Goal: Task Accomplishment & Management: Complete application form

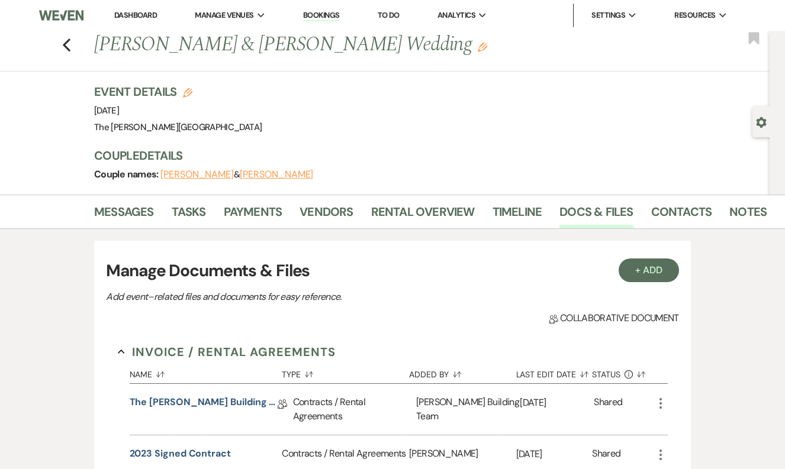
click at [331, 15] on link "Bookings" at bounding box center [321, 15] width 37 height 11
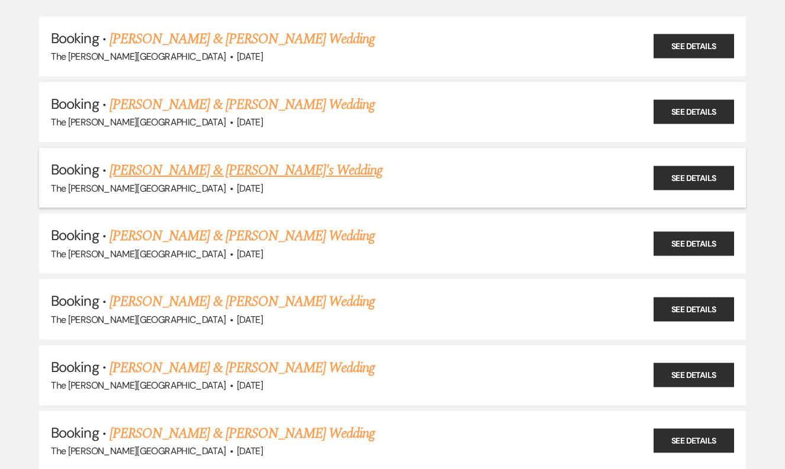
scroll to position [140, 0]
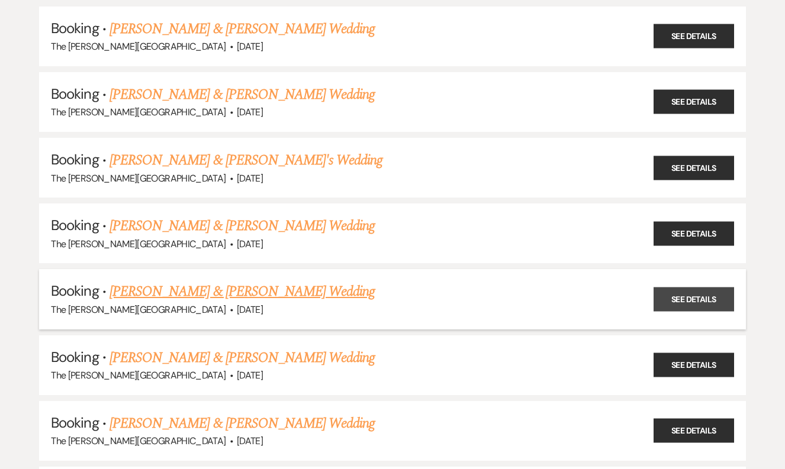
click at [670, 298] on link "See Details" at bounding box center [693, 299] width 81 height 24
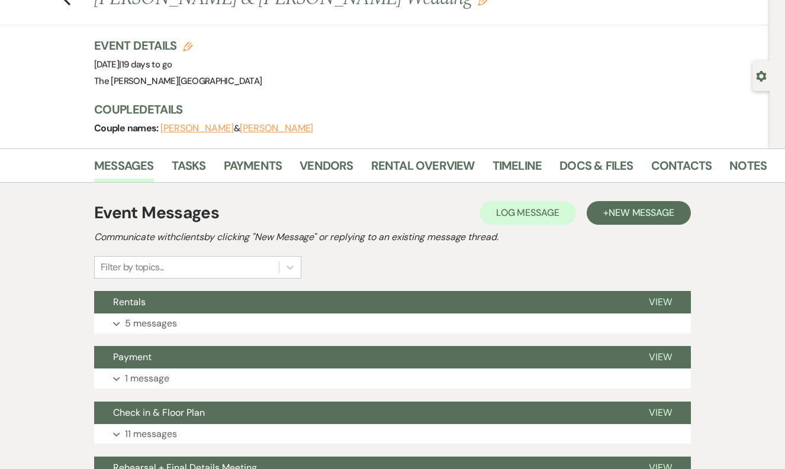
scroll to position [49, 0]
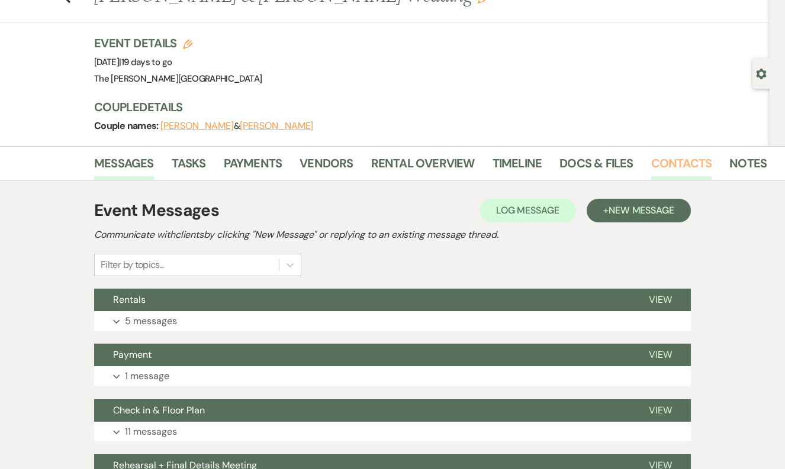
click at [681, 169] on link "Contacts" at bounding box center [681, 167] width 61 height 26
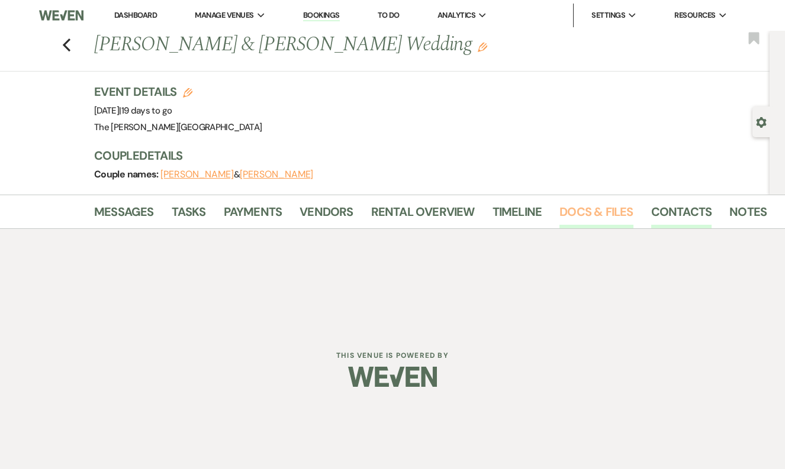
click at [591, 215] on link "Docs & Files" at bounding box center [595, 215] width 73 height 26
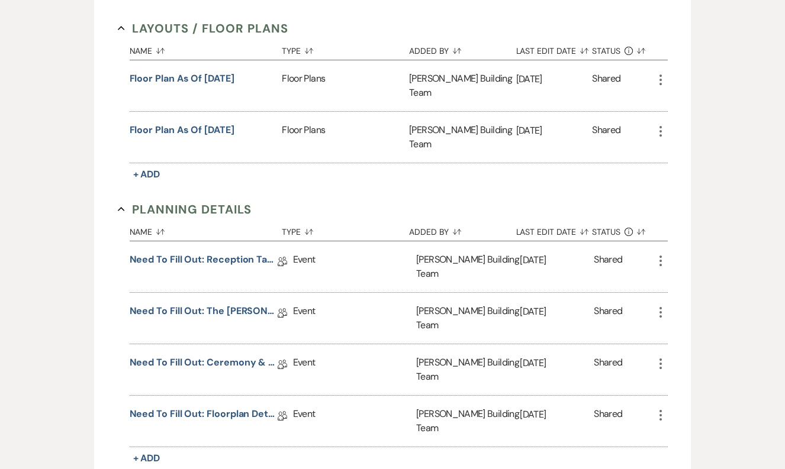
scroll to position [612, 0]
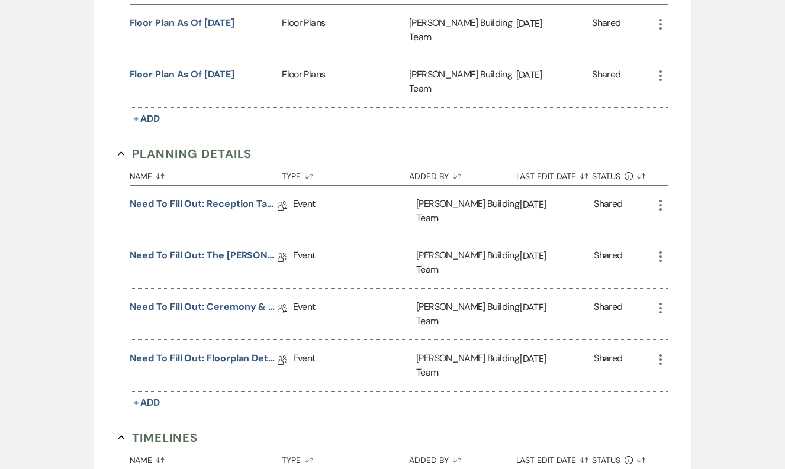
click at [226, 197] on link "Need to Fill Out: Reception Table Guest Count" at bounding box center [204, 206] width 148 height 18
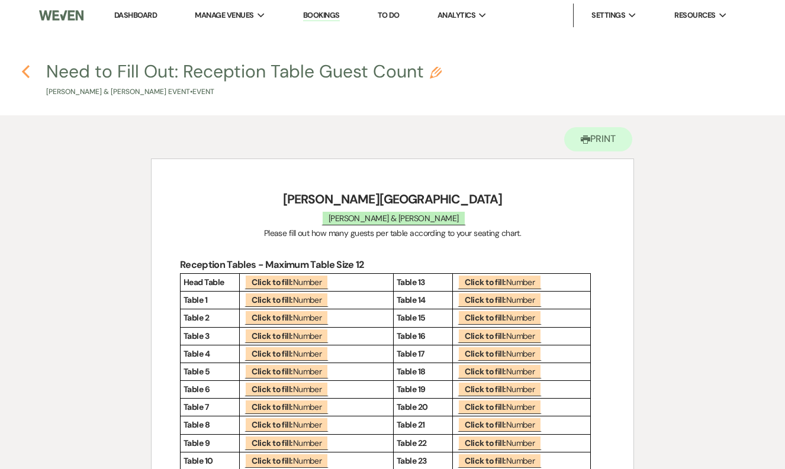
click at [28, 77] on use "button" at bounding box center [26, 71] width 8 height 13
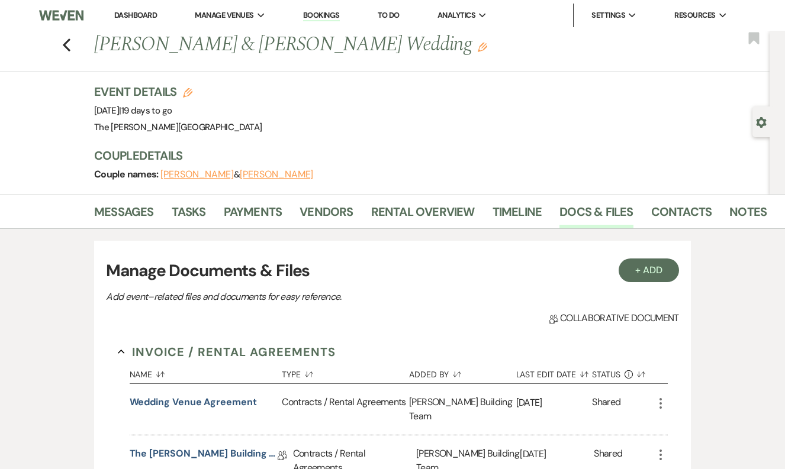
scroll to position [612, 0]
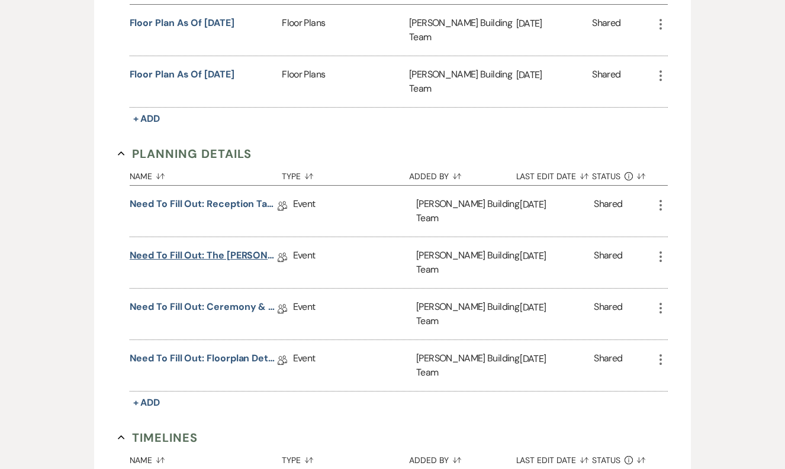
click at [228, 249] on link "Need to Fill Out: The [PERSON_NAME] Building Planning Document" at bounding box center [204, 258] width 148 height 18
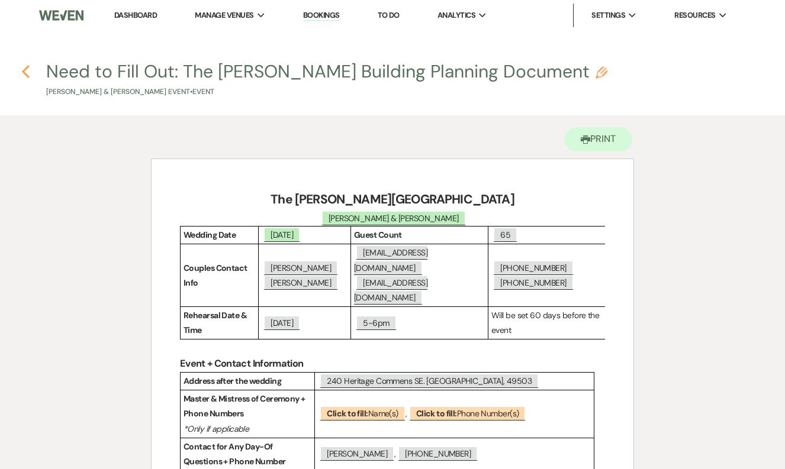
click at [24, 72] on use "button" at bounding box center [26, 71] width 8 height 13
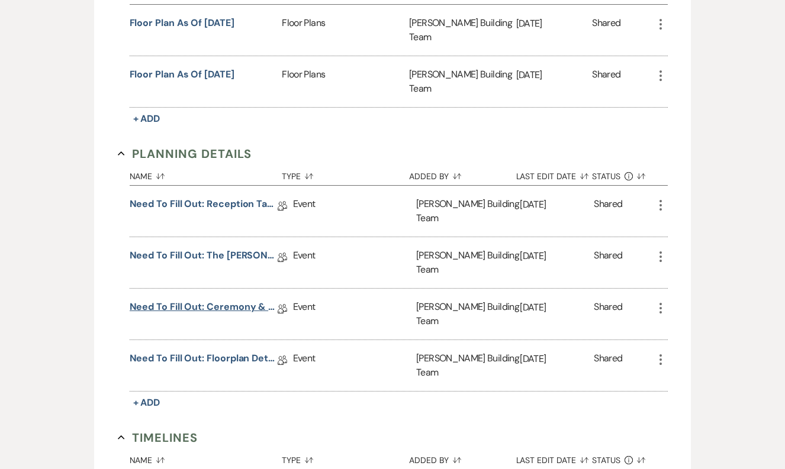
click at [244, 300] on link "Need to Fill Out: Ceremony & Reception Details" at bounding box center [204, 309] width 148 height 18
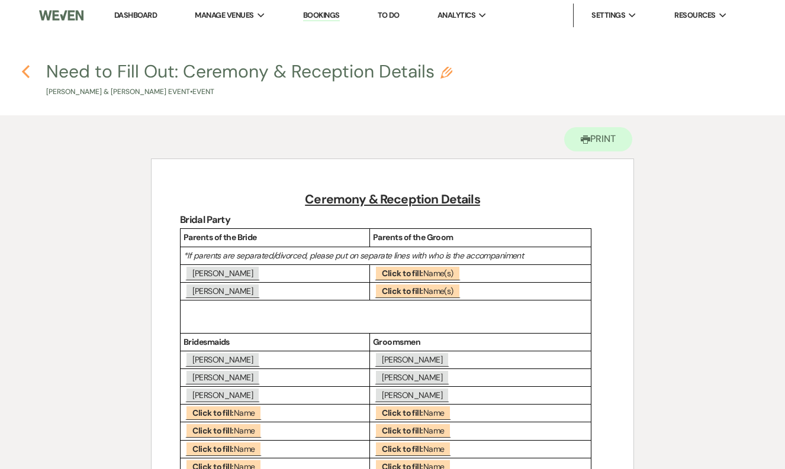
click at [24, 76] on icon "Previous" at bounding box center [25, 72] width 9 height 14
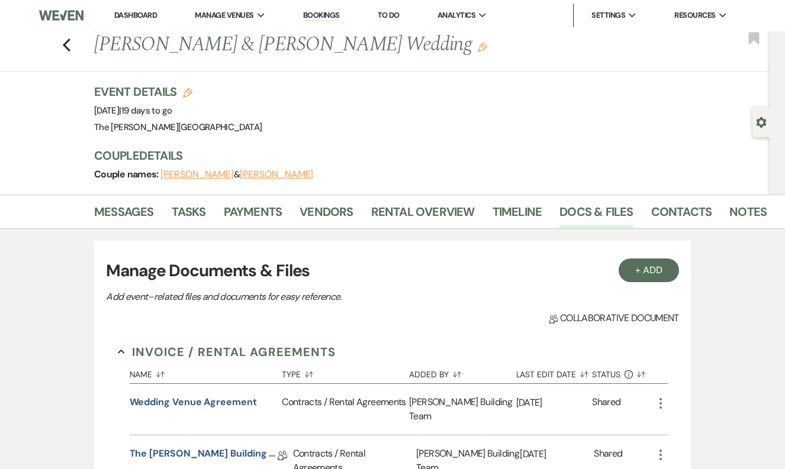
scroll to position [612, 0]
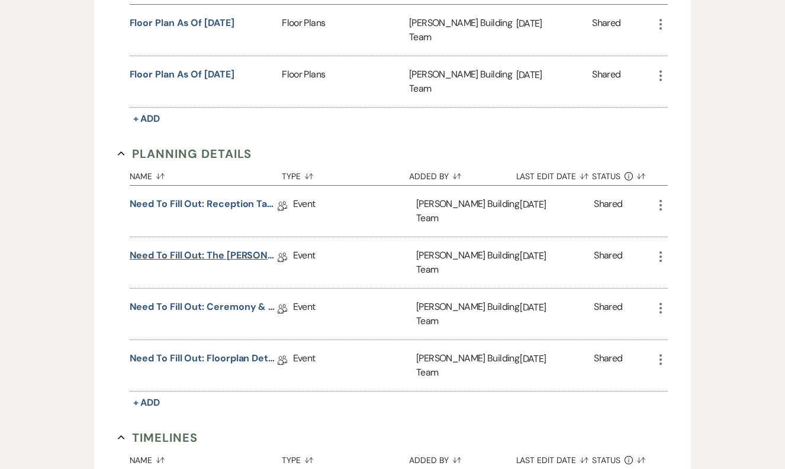
click at [233, 249] on link "Need to Fill Out: The [PERSON_NAME] Building Planning Document" at bounding box center [204, 258] width 148 height 18
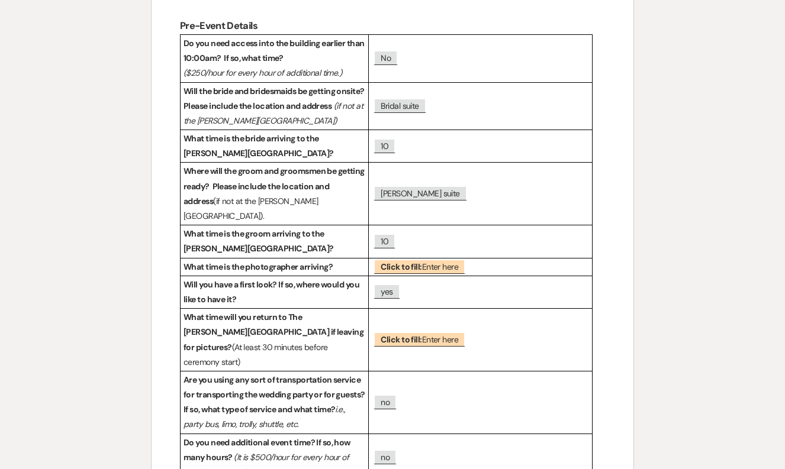
scroll to position [1184, 0]
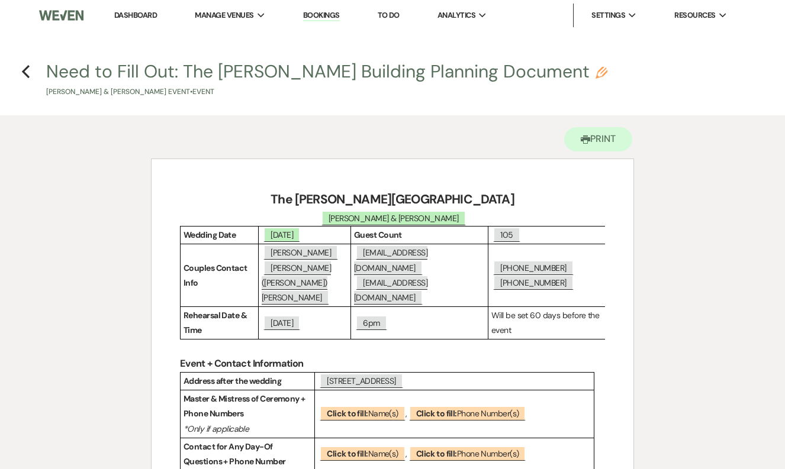
click at [327, 13] on link "Bookings" at bounding box center [321, 15] width 37 height 11
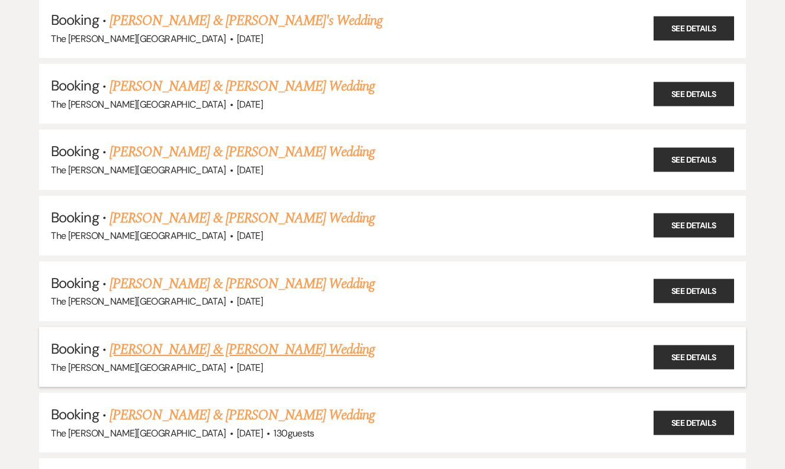
scroll to position [278, 0]
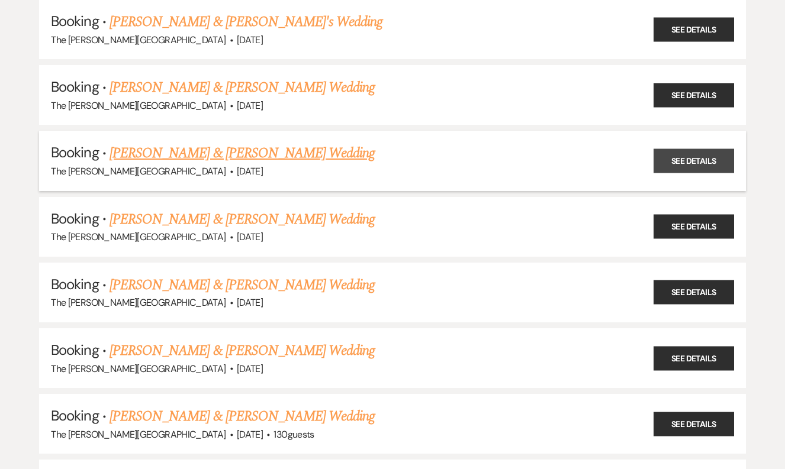
click at [696, 159] on link "See Details" at bounding box center [693, 161] width 81 height 24
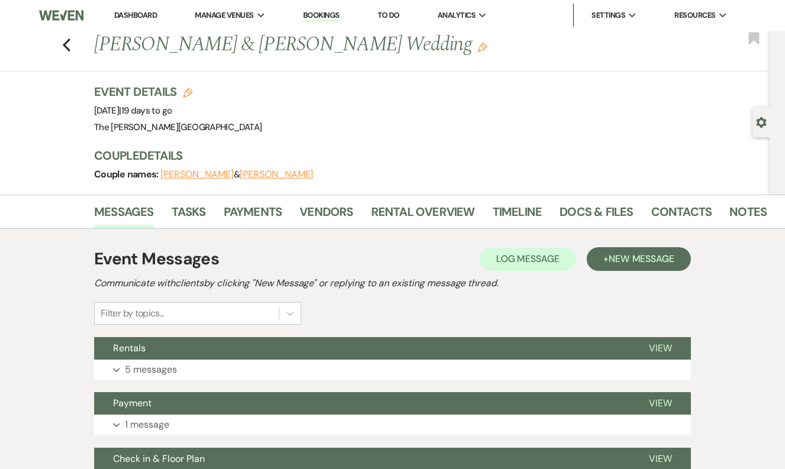
click at [598, 200] on li "Docs & Files" at bounding box center [604, 214] width 91 height 28
click at [600, 216] on link "Docs & Files" at bounding box center [595, 215] width 73 height 26
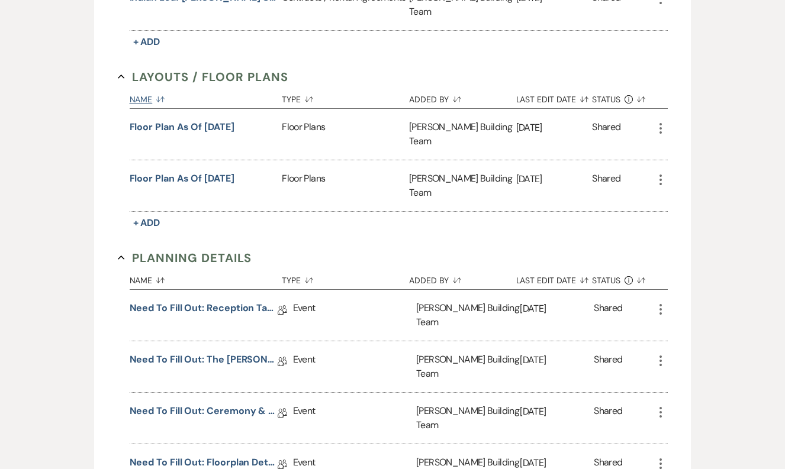
scroll to position [512, 0]
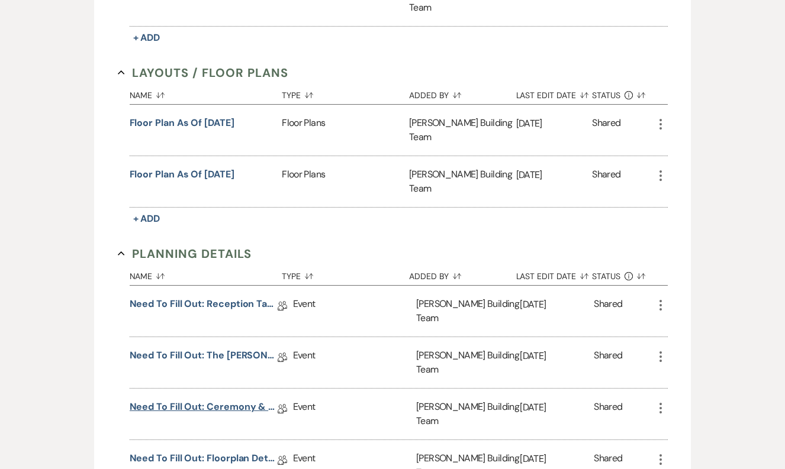
click at [228, 400] on link "Need to Fill Out: Ceremony & Reception Details" at bounding box center [204, 409] width 148 height 18
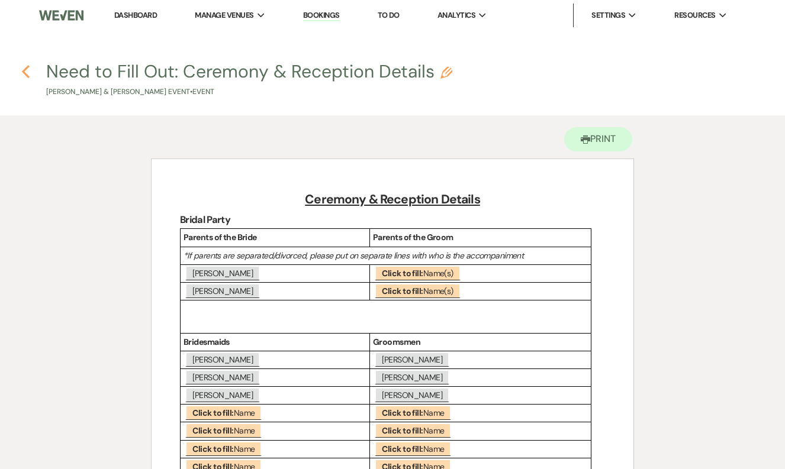
click at [28, 69] on icon "Previous" at bounding box center [25, 72] width 9 height 14
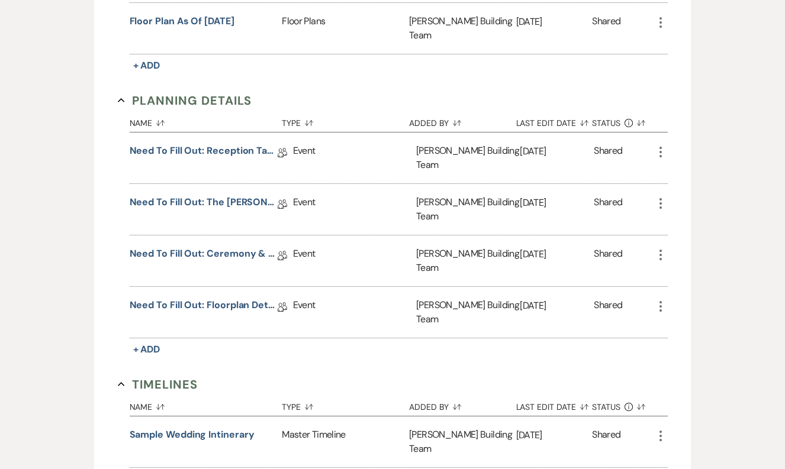
scroll to position [666, 0]
click at [221, 298] on link "Need to Fill Out: Floorplan Details" at bounding box center [204, 307] width 148 height 18
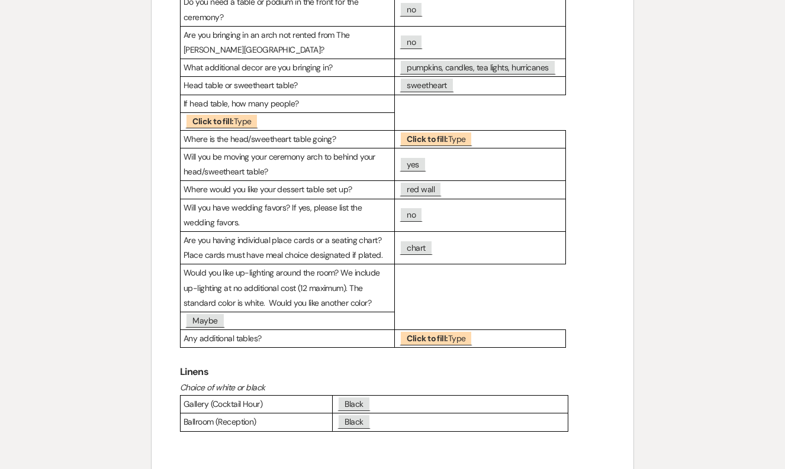
scroll to position [430, 0]
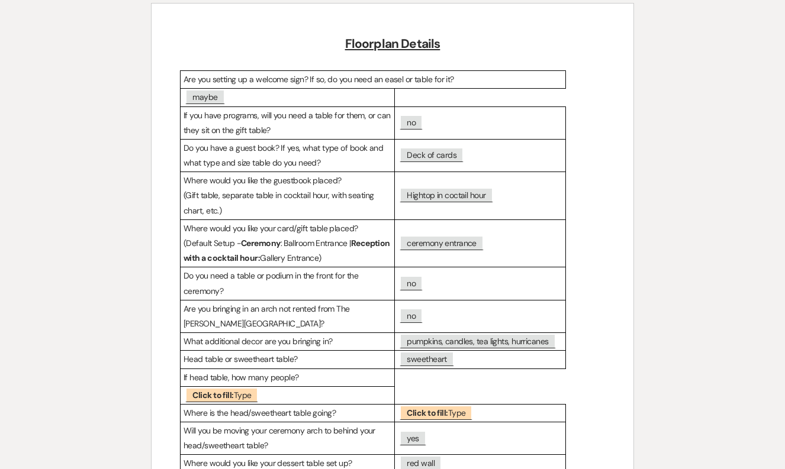
scroll to position [154, 0]
